Goal: Task Accomplishment & Management: Manage account settings

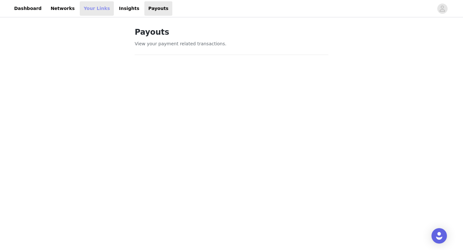
click at [94, 5] on link "Your Links" at bounding box center [97, 8] width 34 height 14
select select "12"
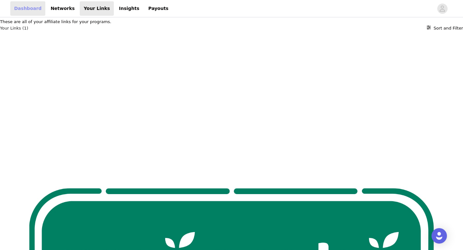
click at [30, 6] on link "Dashboard" at bounding box center [27, 8] width 35 height 14
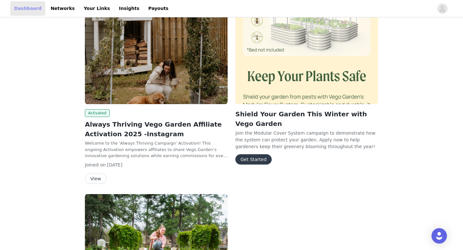
scroll to position [67, 0]
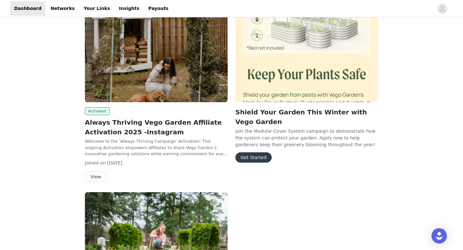
click at [96, 176] on button "View" at bounding box center [96, 177] width 22 height 10
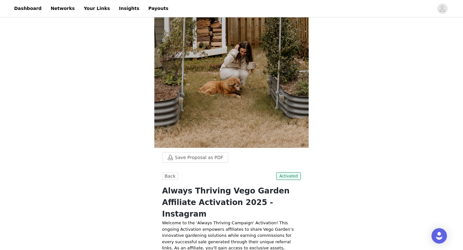
scroll to position [105, 0]
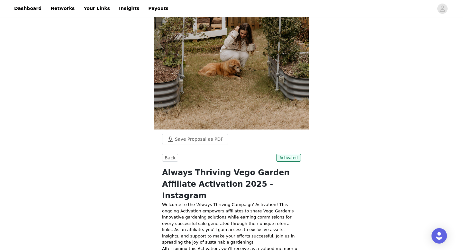
scroll to position [0, 0]
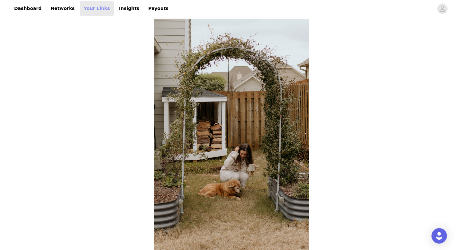
click at [81, 10] on link "Your Links" at bounding box center [97, 8] width 34 height 14
select select "12"
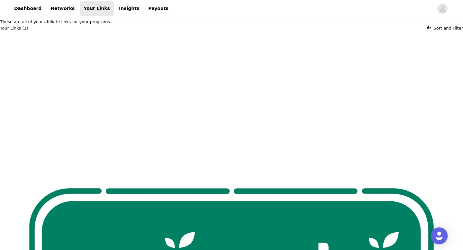
click at [441, 235] on img "Open Intercom Messenger" at bounding box center [439, 236] width 8 height 8
click at [108, 25] on p "These are all of your affiliate links for your programs." at bounding box center [231, 22] width 463 height 6
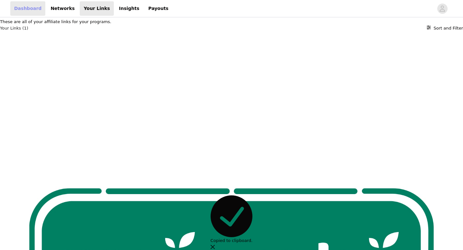
click at [21, 10] on link "Dashboard" at bounding box center [27, 8] width 35 height 14
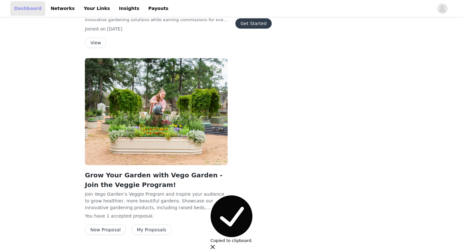
scroll to position [219, 0]
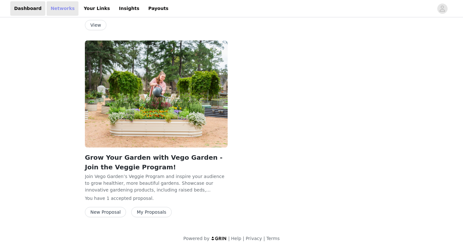
click at [59, 11] on link "Networks" at bounding box center [63, 8] width 32 height 14
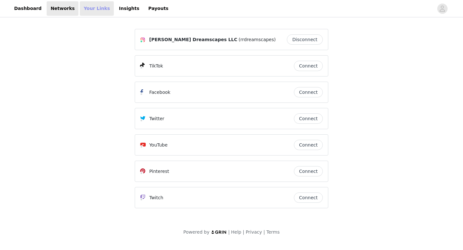
click at [95, 3] on link "Your Links" at bounding box center [97, 8] width 34 height 14
select select "12"
